Goal: Navigation & Orientation: Find specific page/section

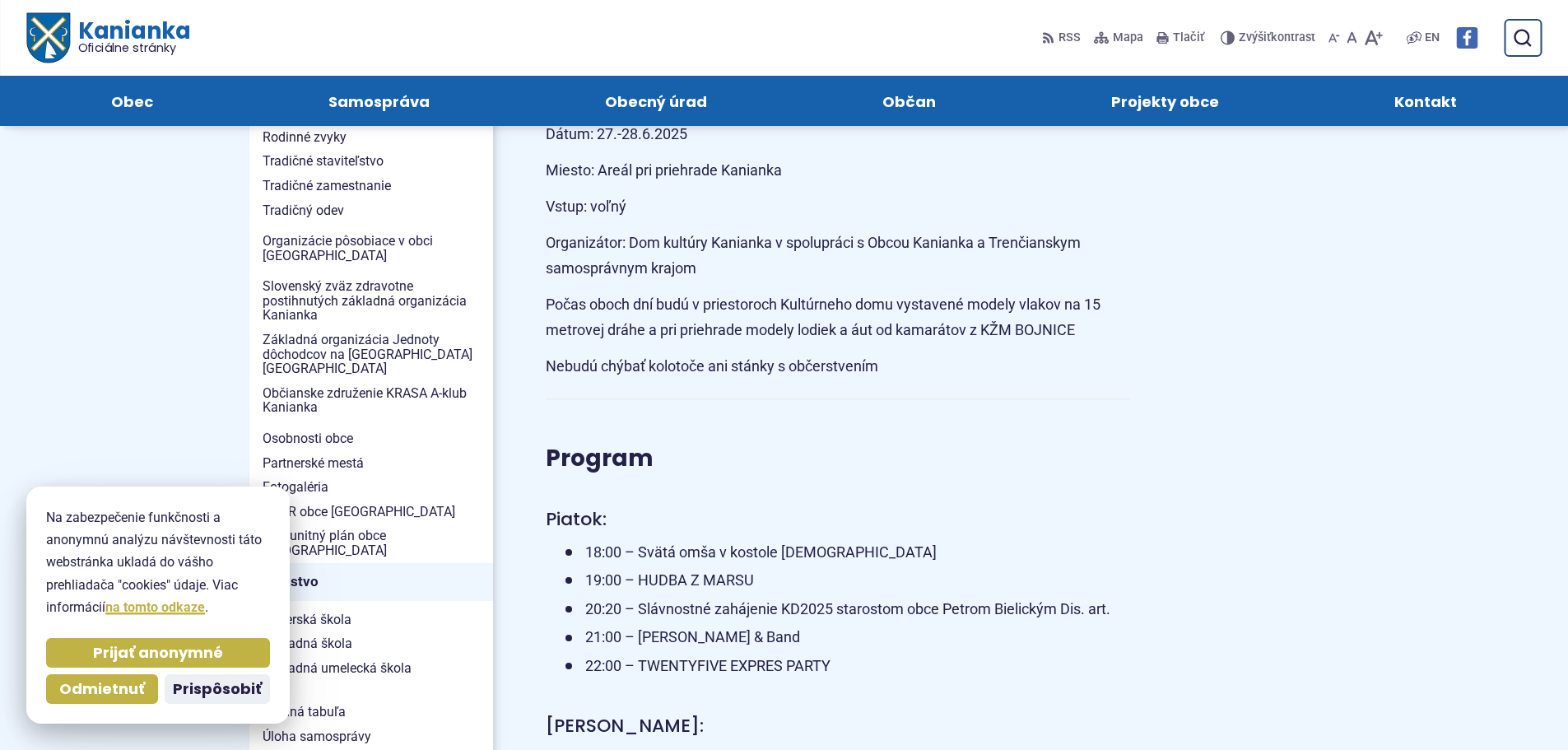
scroll to position [329, 0]
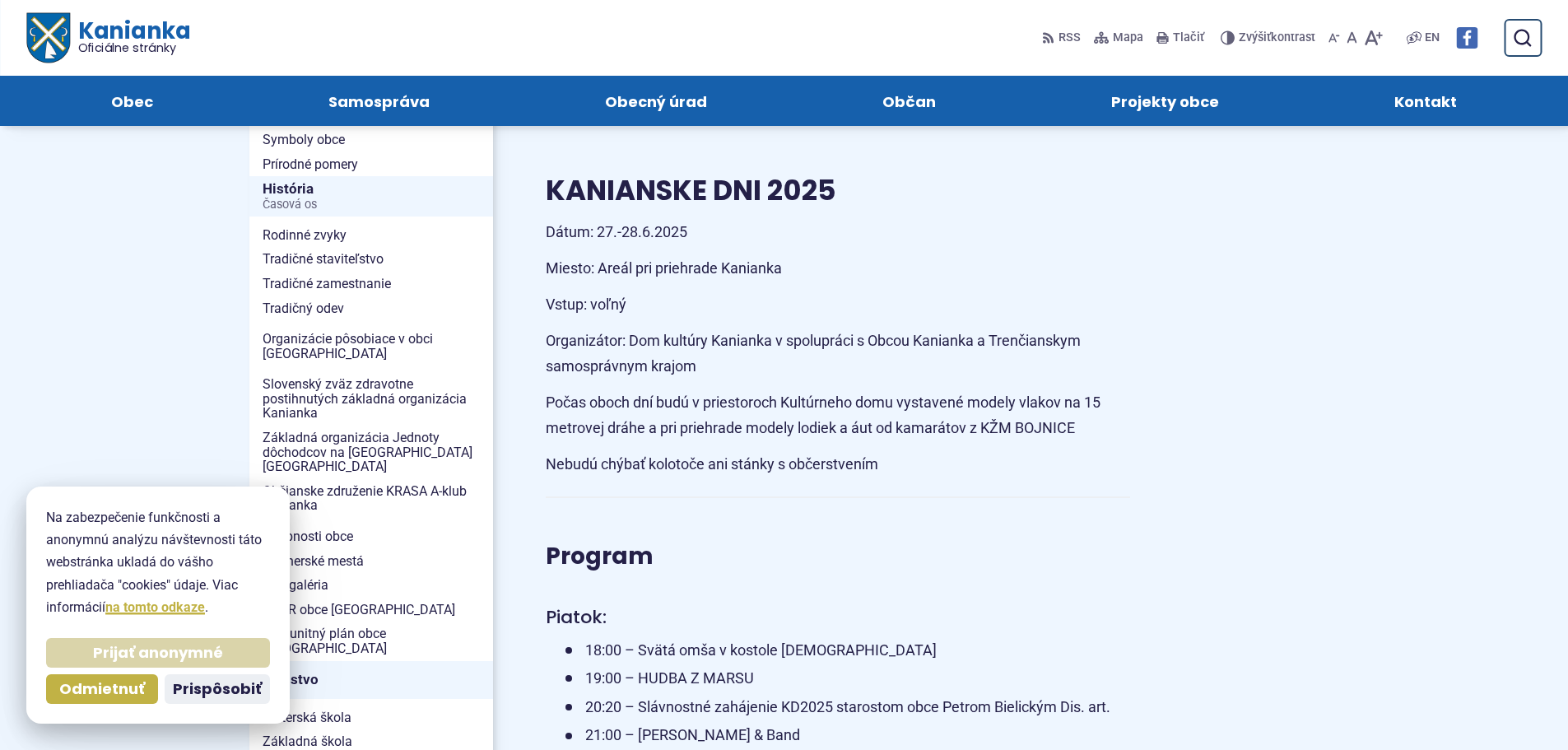
click at [207, 660] on span "Prijať anonymné" at bounding box center [158, 653] width 130 height 18
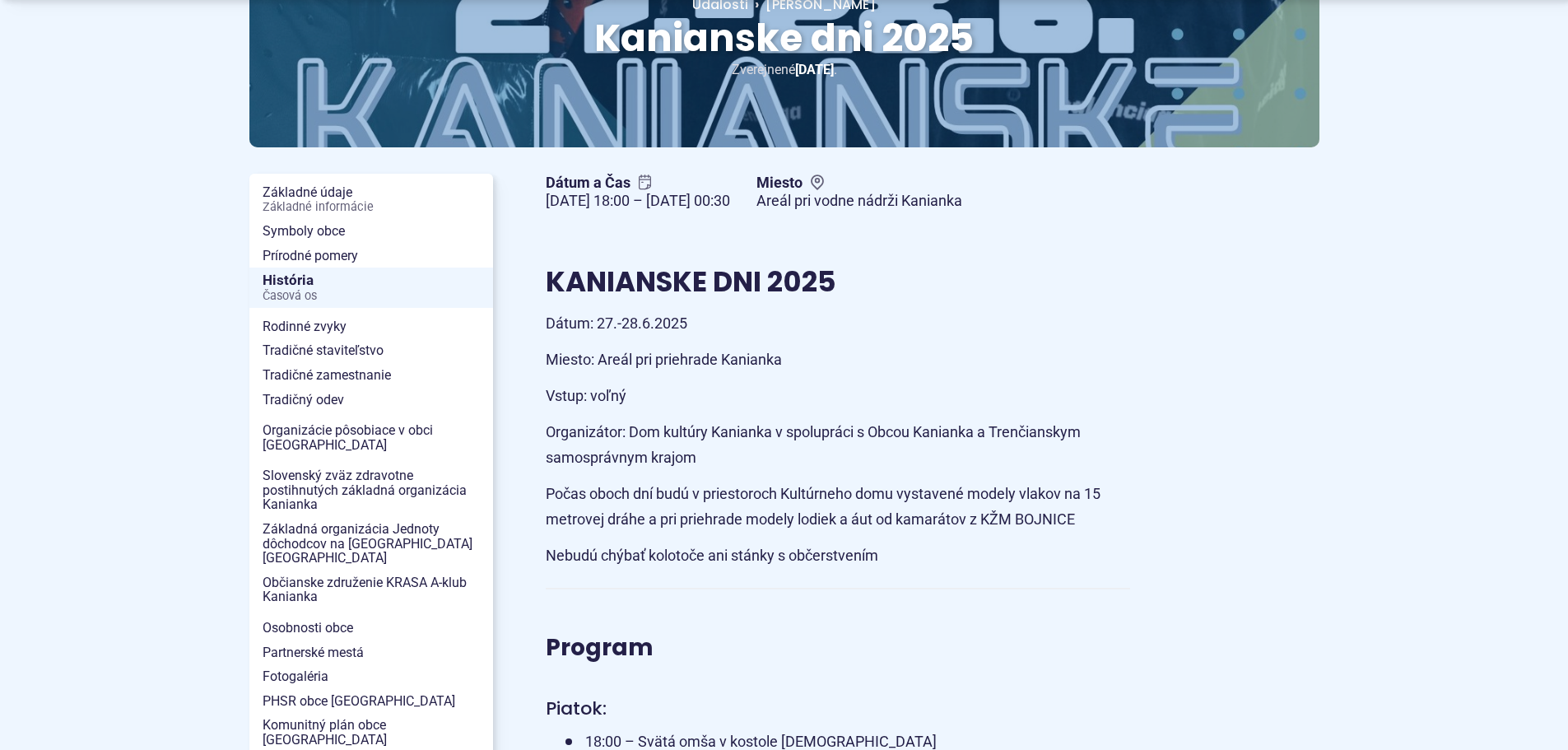
scroll to position [247, 0]
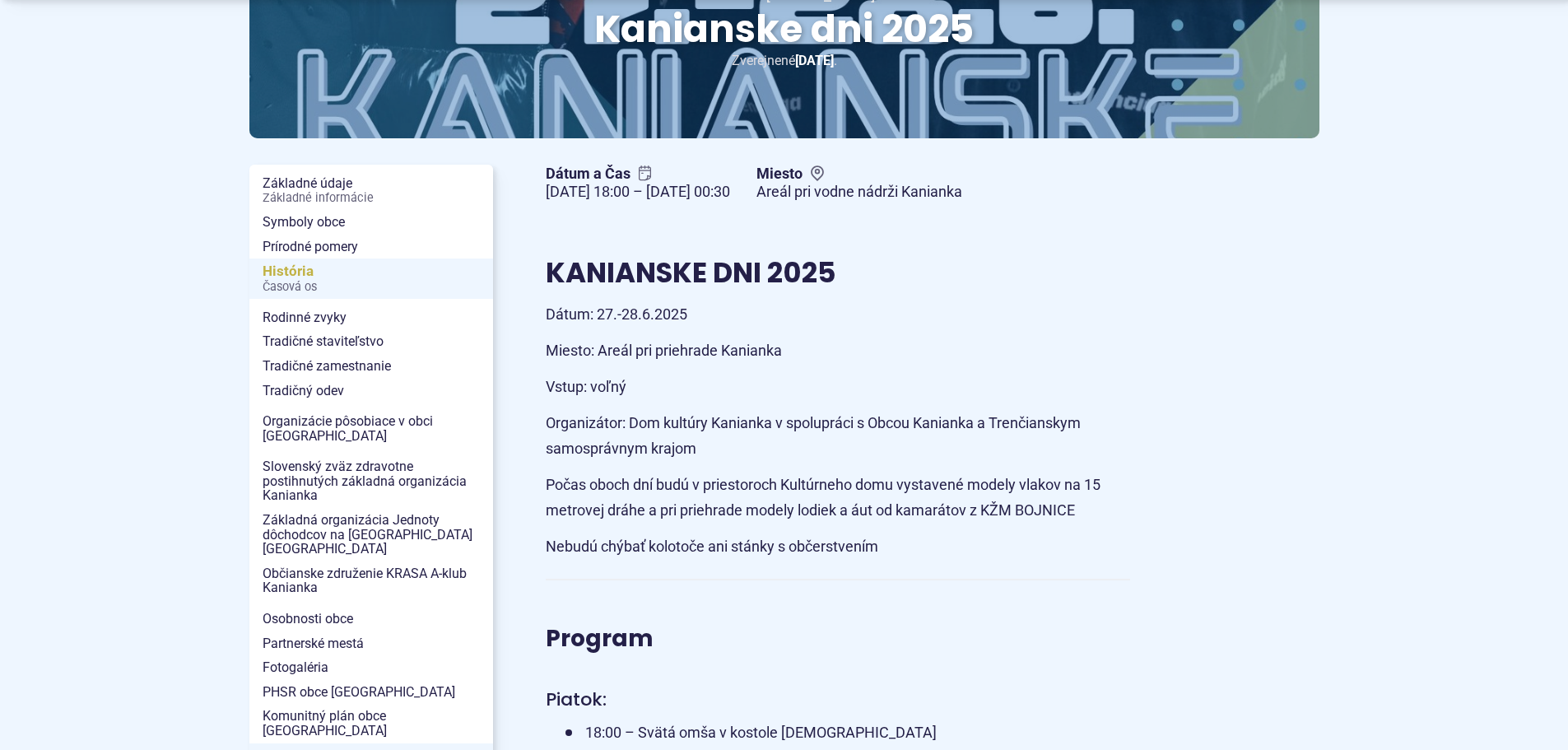
click at [285, 285] on span "Časová os" at bounding box center [371, 288] width 217 height 14
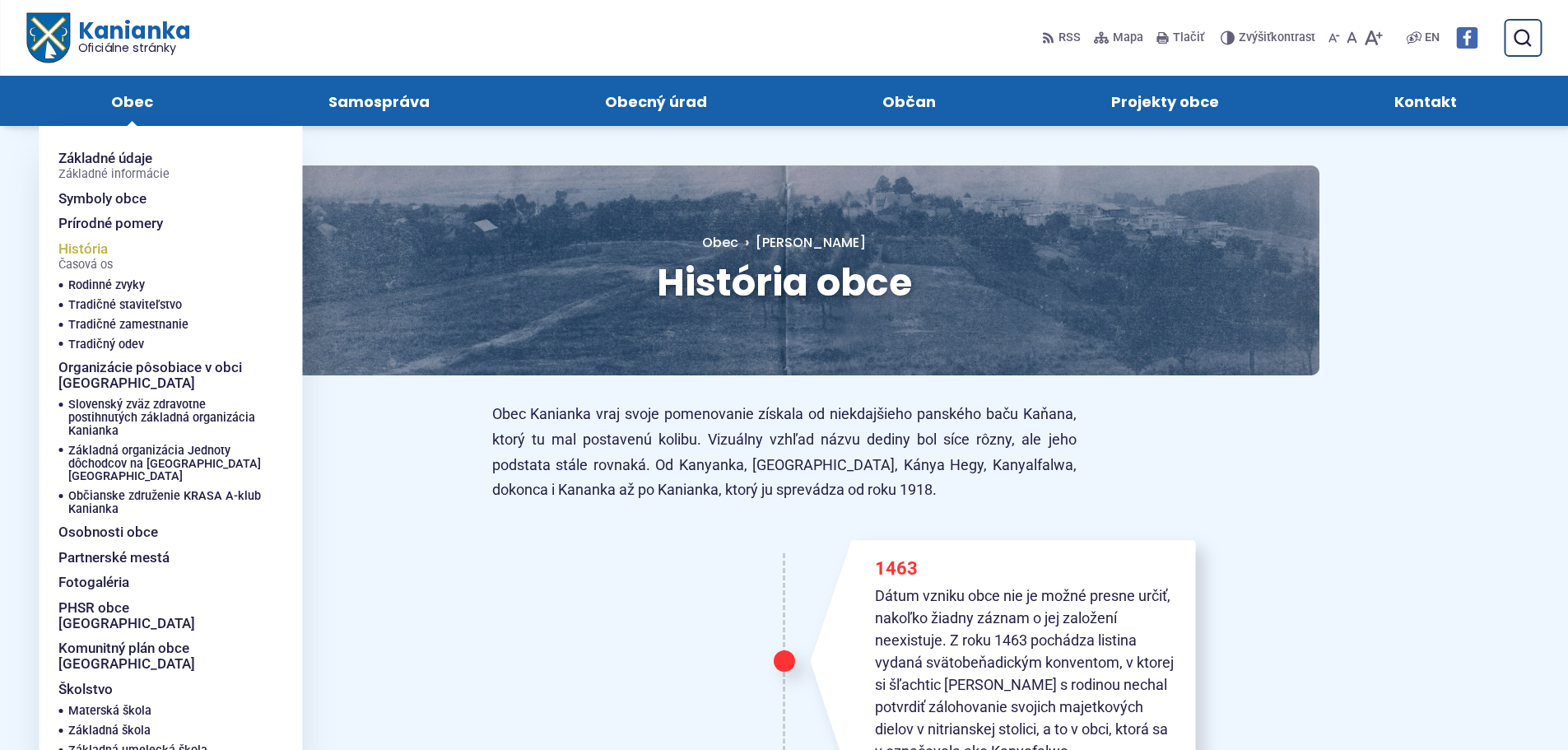
click at [94, 246] on span "História Časová os" at bounding box center [85, 256] width 54 height 41
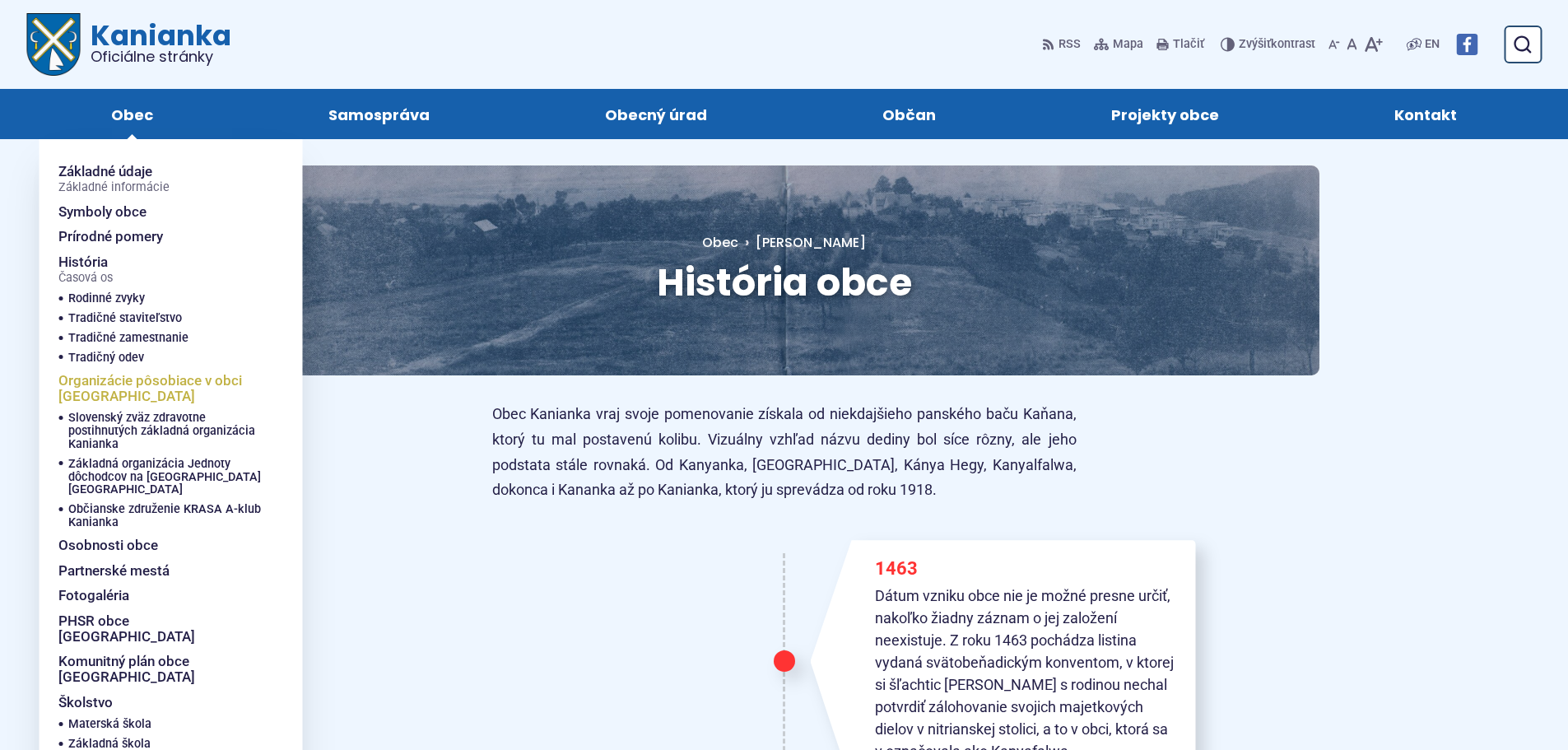
click at [128, 383] on span "Organizácie pôsobiace v obci [GEOGRAPHIC_DATA]" at bounding box center [160, 389] width 204 height 41
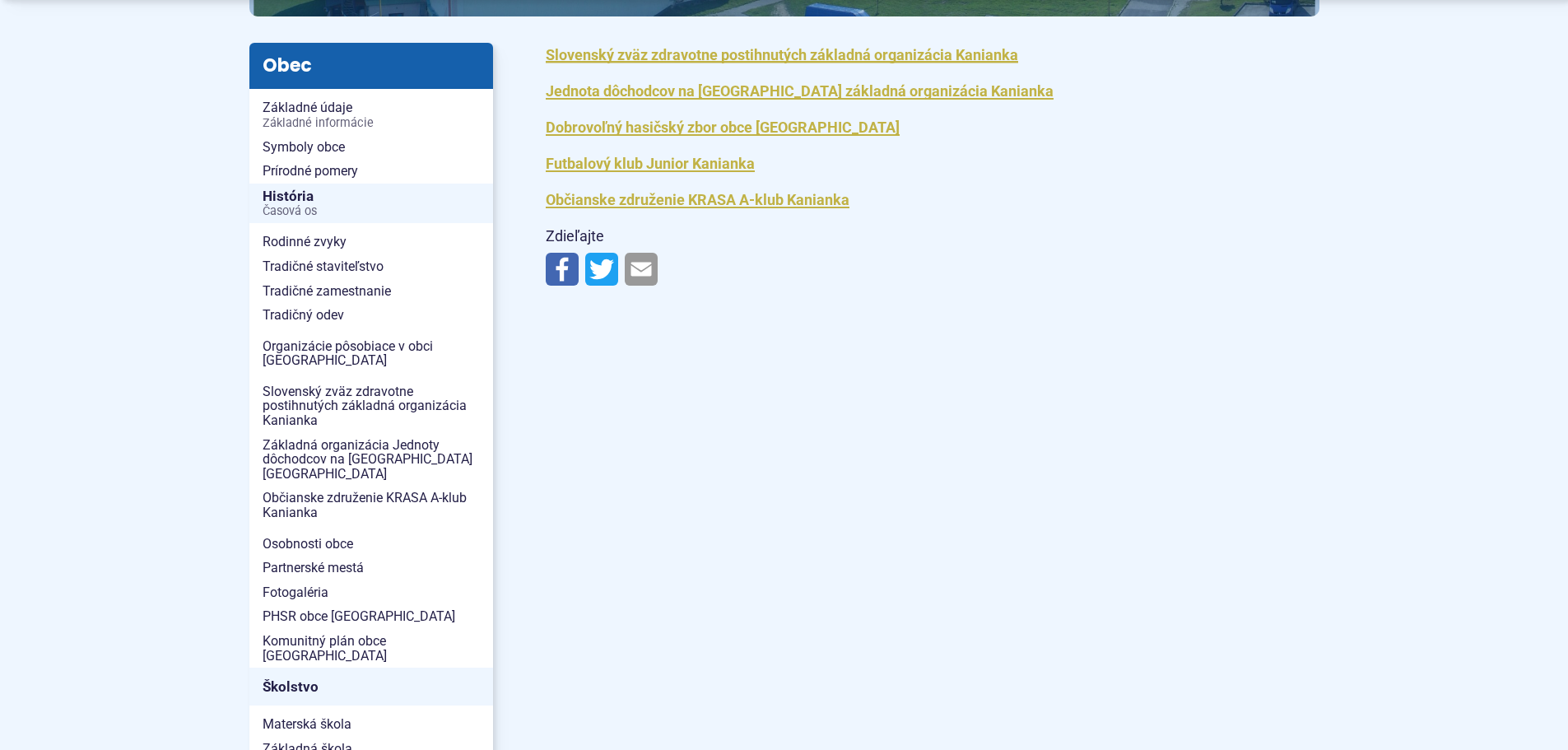
scroll to position [412, 0]
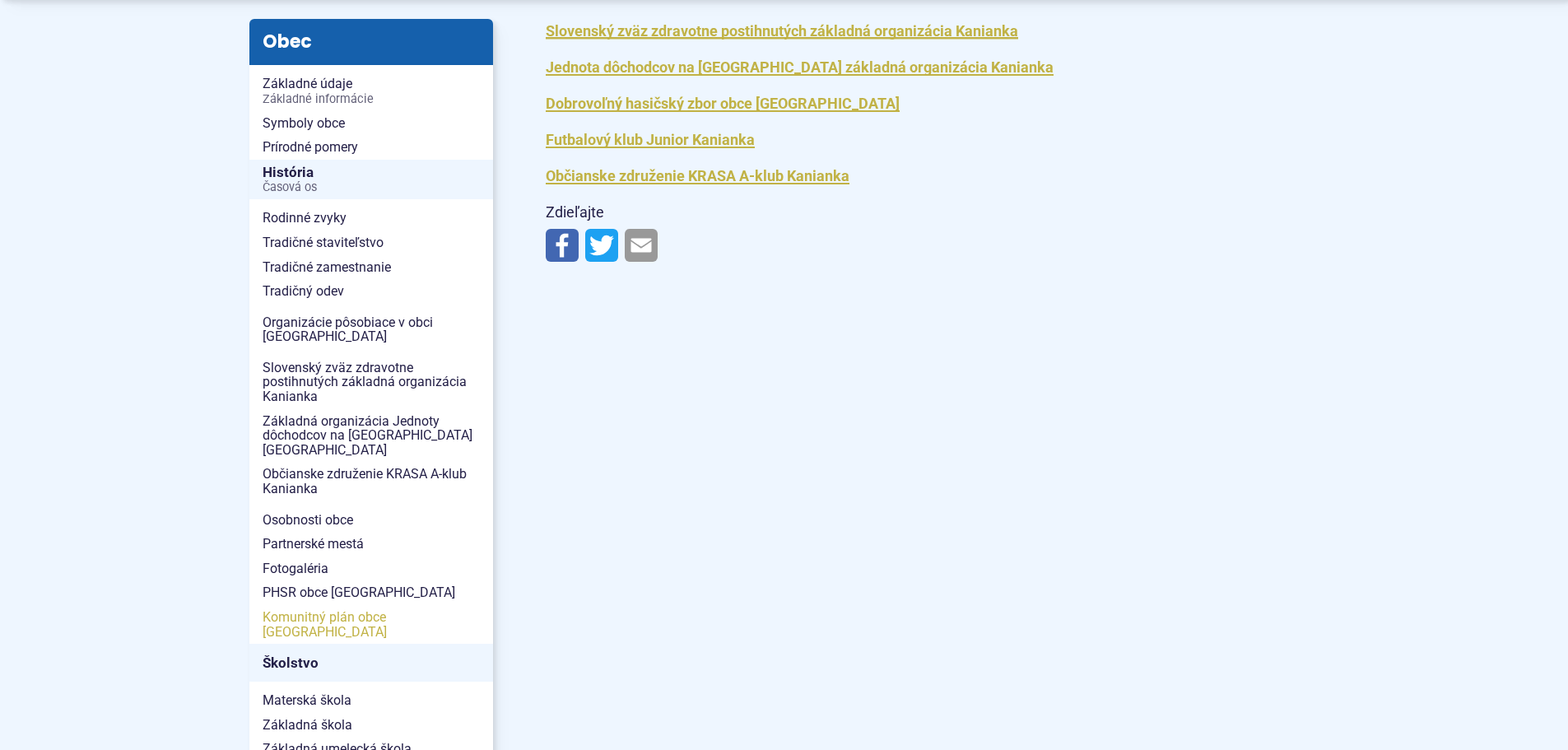
click at [397, 605] on span "Komunitný plán obce [GEOGRAPHIC_DATA]" at bounding box center [371, 625] width 217 height 39
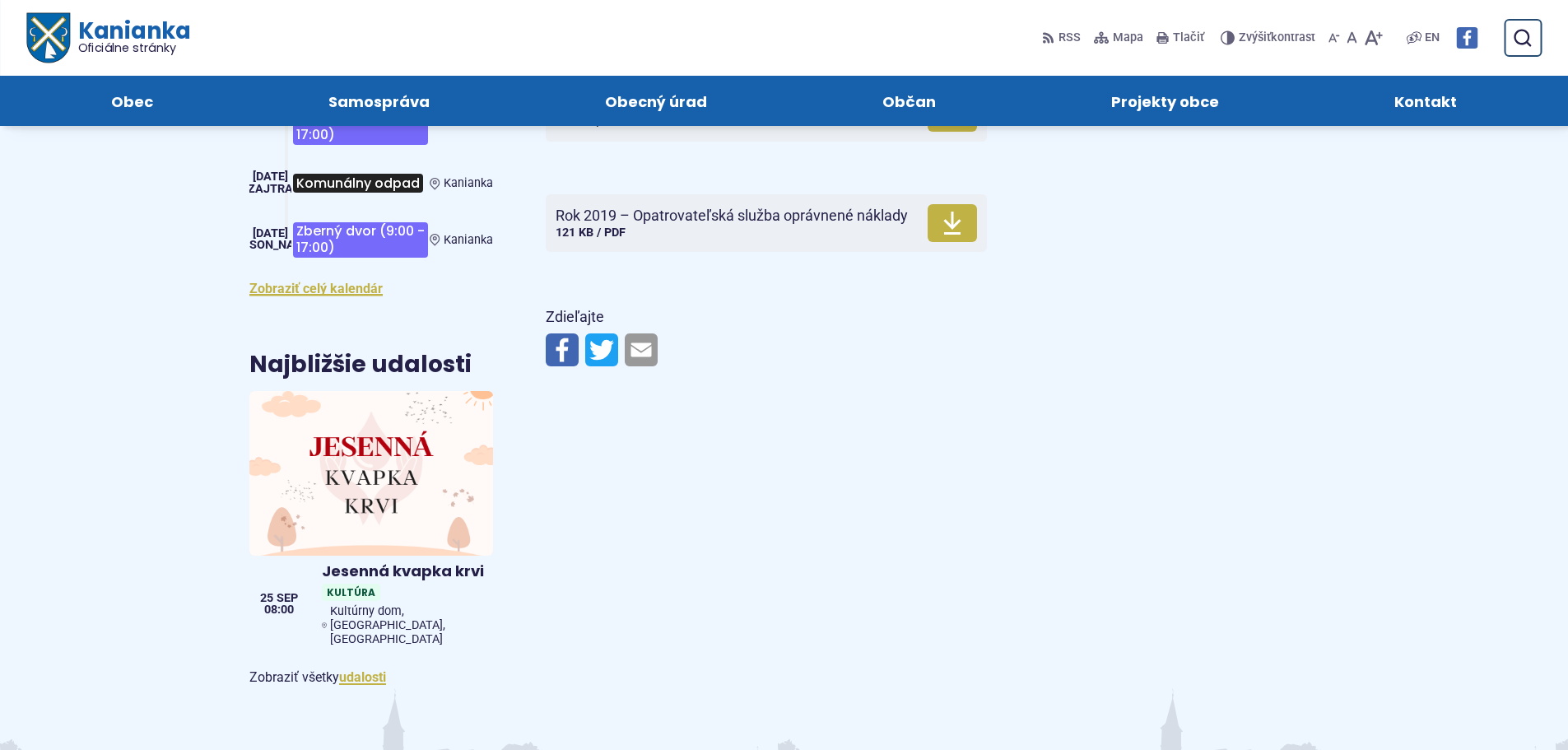
scroll to position [1071, 0]
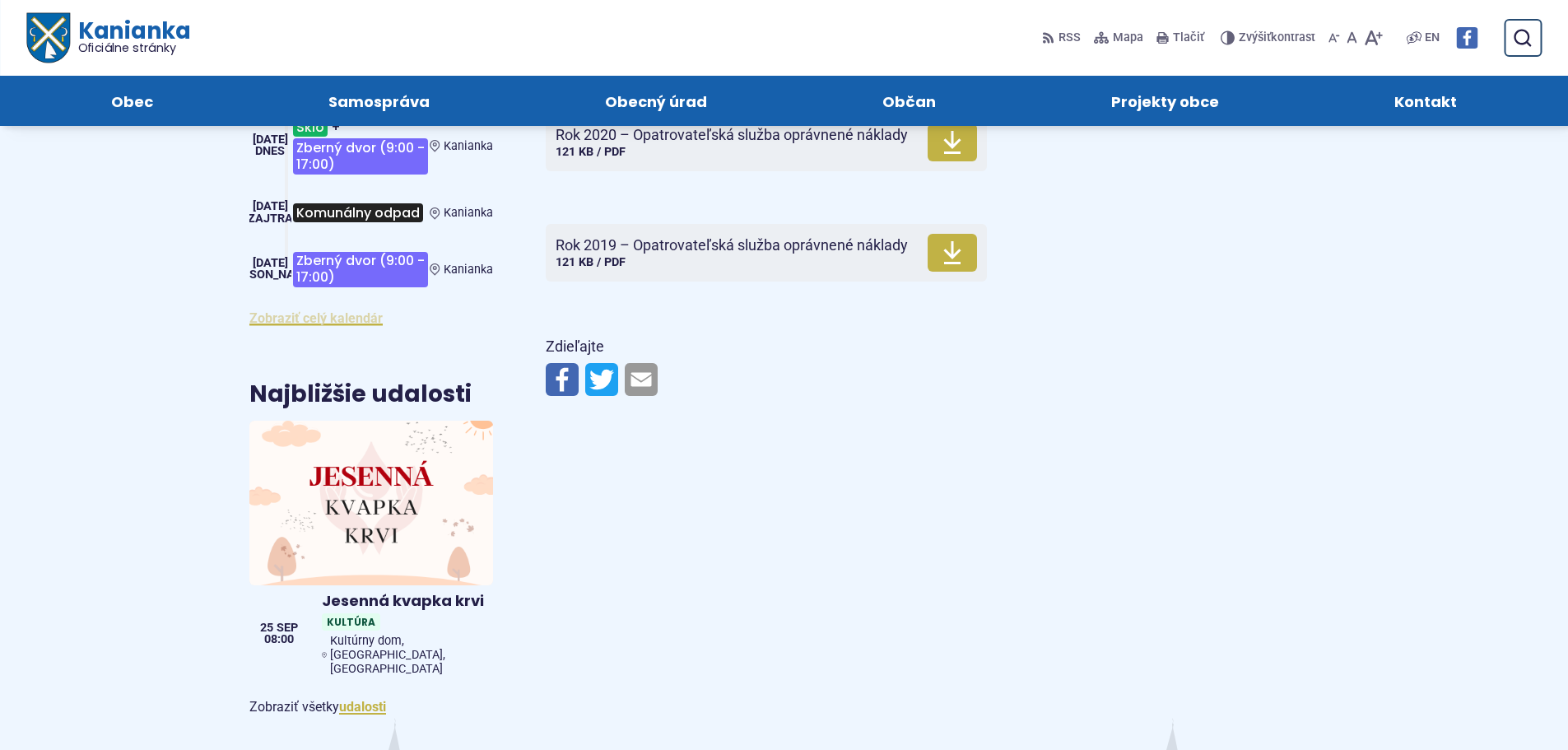
click at [318, 311] on link "Zobraziť celý kalendár" at bounding box center [316, 319] width 133 height 16
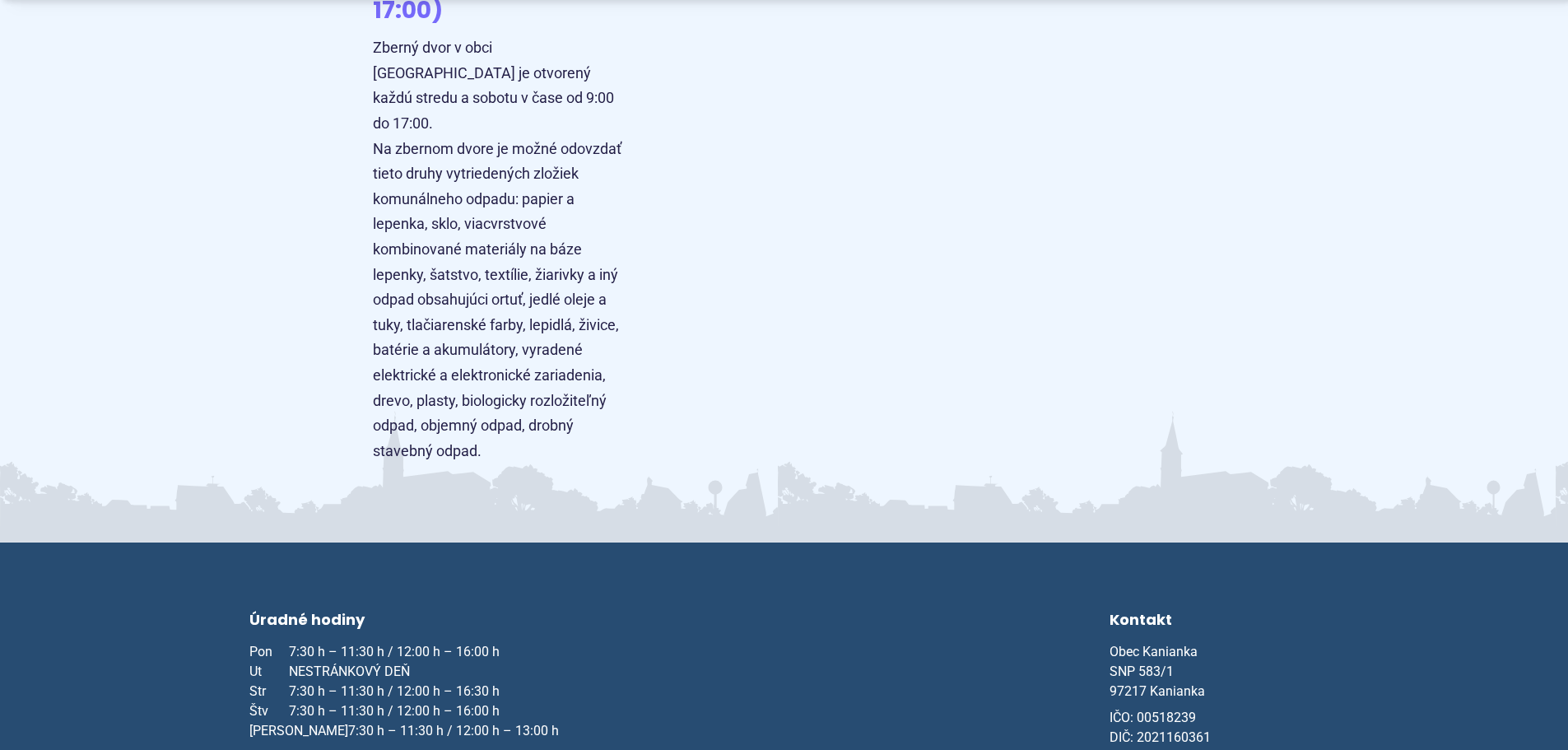
scroll to position [5993, 0]
